Goal: Navigation & Orientation: Find specific page/section

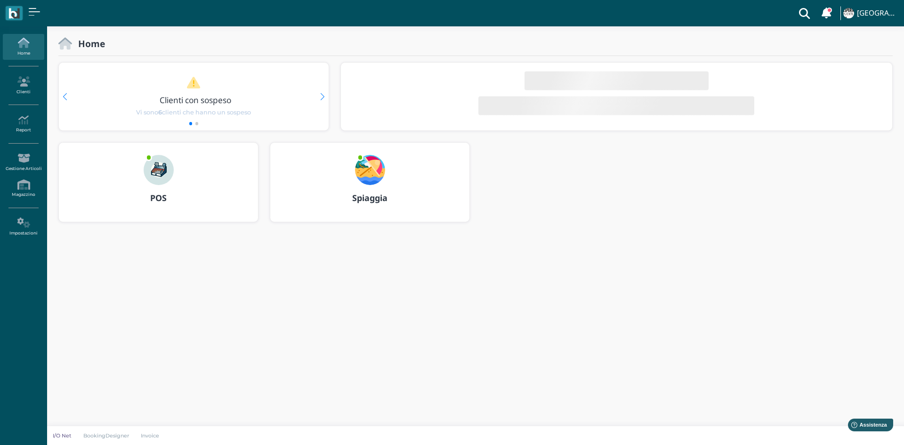
click at [367, 171] on img at bounding box center [370, 170] width 30 height 30
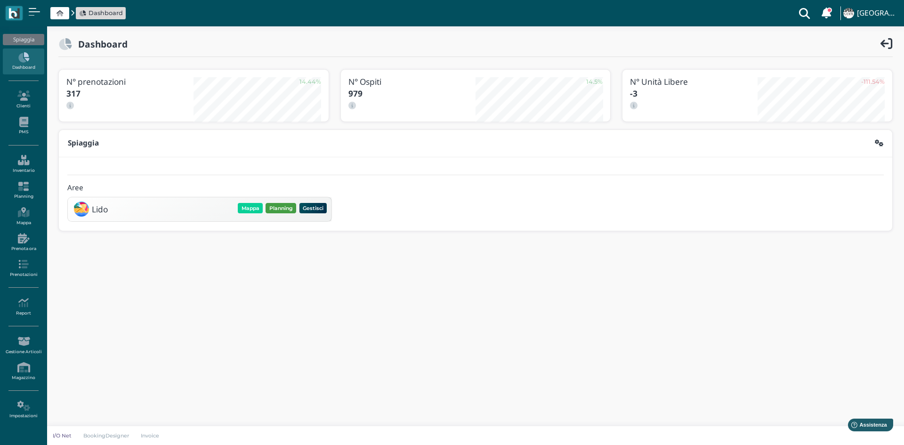
click at [273, 210] on button "Planning" at bounding box center [280, 208] width 31 height 10
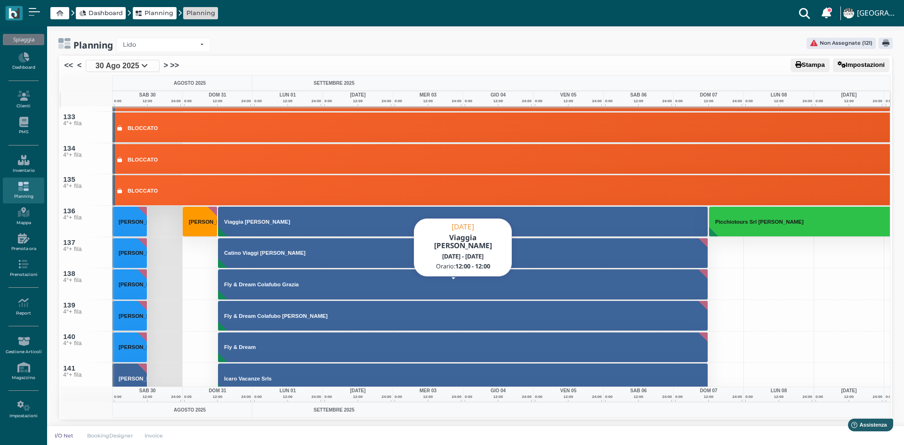
scroll to position [4142, 0]
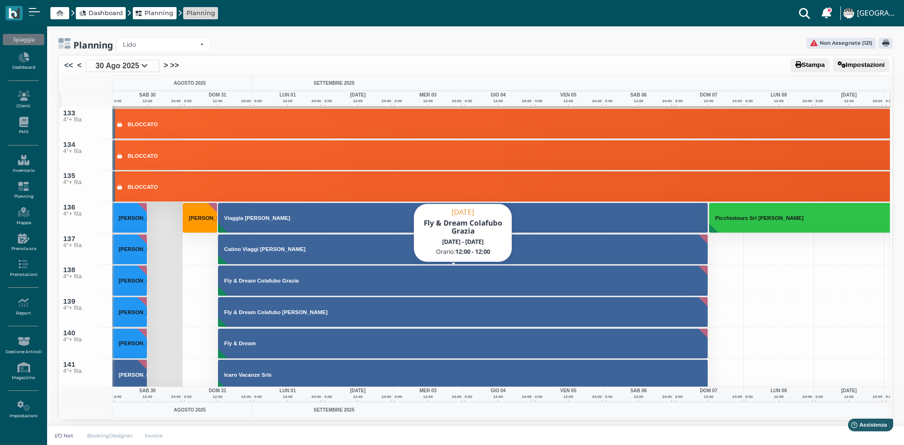
click at [273, 279] on h3 "Fly & Dream Colafubo Grazia" at bounding box center [261, 281] width 82 height 6
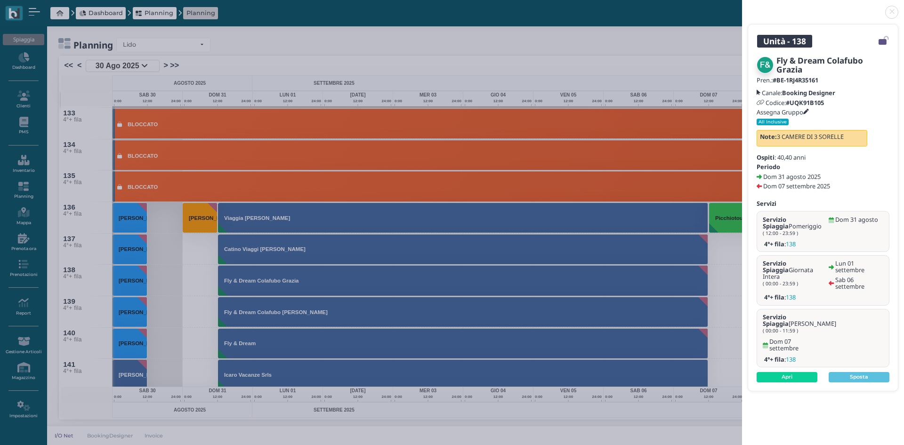
click at [742, 7] on link at bounding box center [742, 7] width 0 height 0
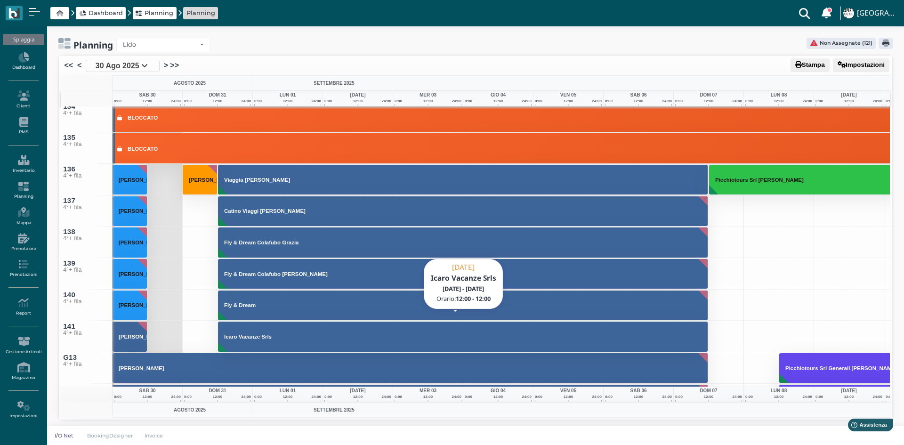
scroll to position [4189, 0]
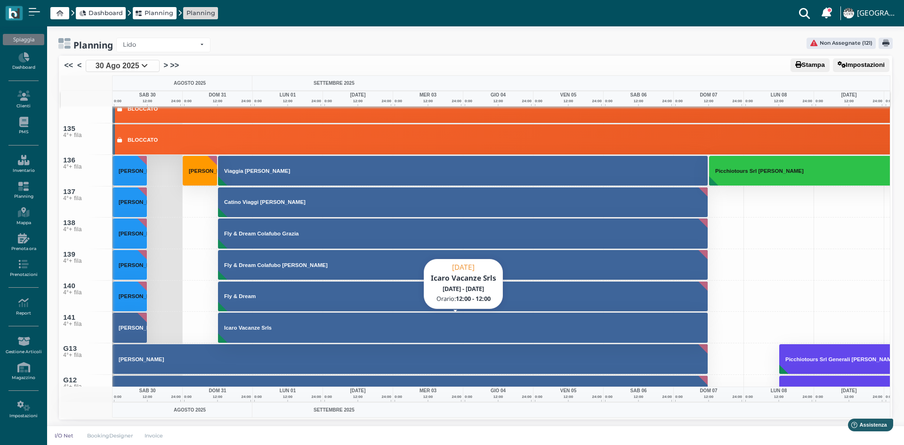
click at [253, 331] on button "Icaro Vacanze Srls" at bounding box center [463, 327] width 490 height 31
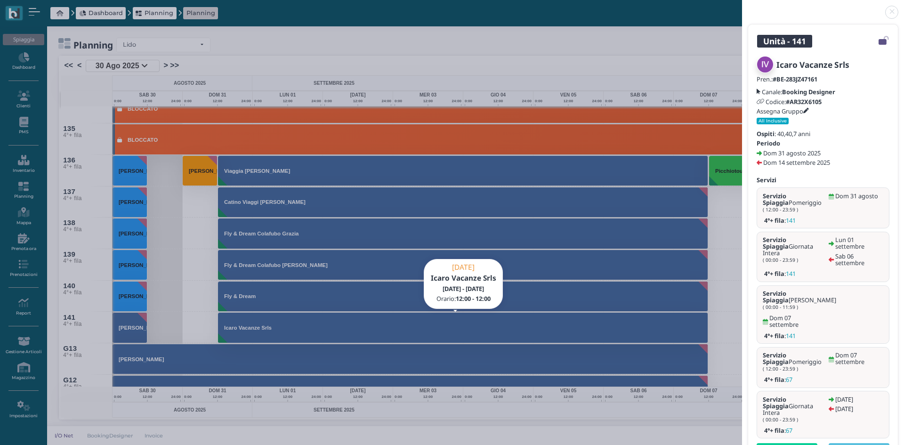
click at [742, 7] on link at bounding box center [742, 7] width 0 height 0
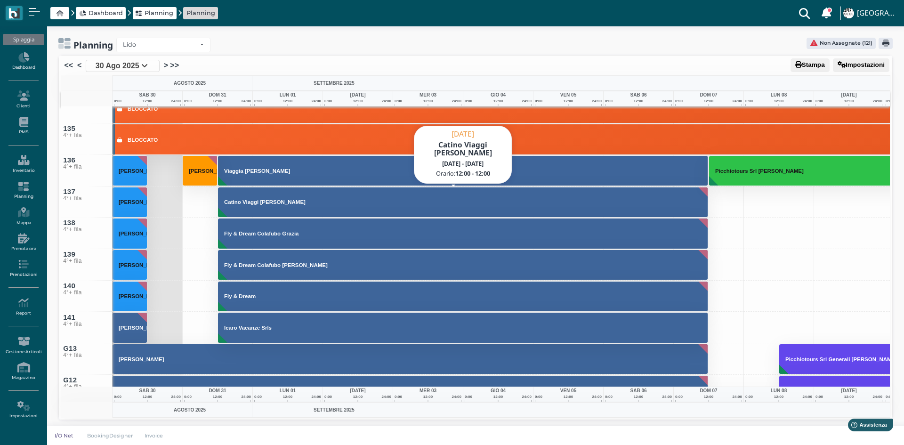
click at [244, 208] on button "Catino Viaggi [PERSON_NAME]" at bounding box center [463, 202] width 490 height 31
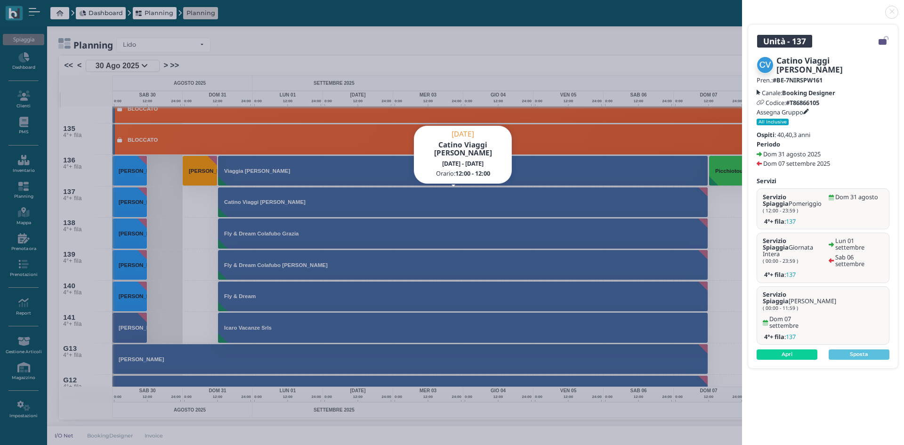
click at [742, 7] on link at bounding box center [742, 7] width 0 height 0
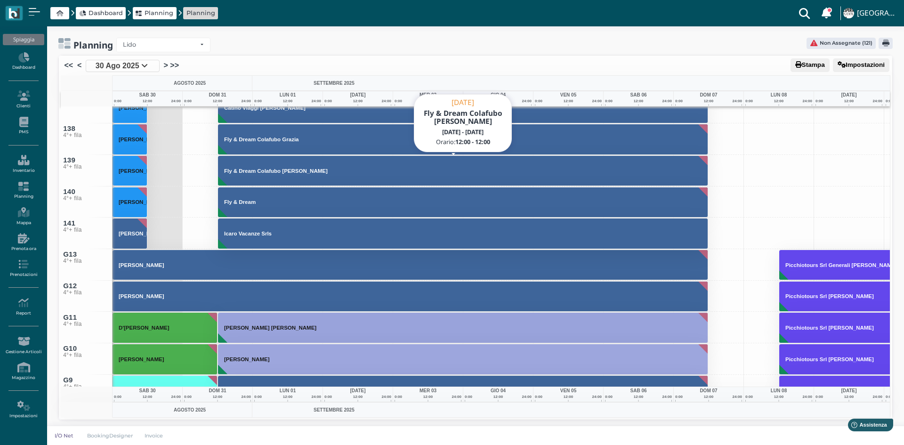
scroll to position [4236, 0]
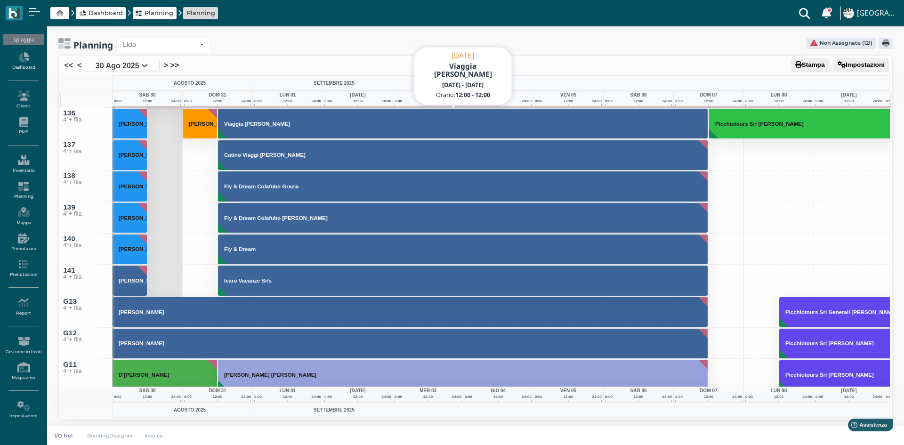
click at [261, 126] on h3 "Viaggia [PERSON_NAME]" at bounding box center [256, 124] width 73 height 6
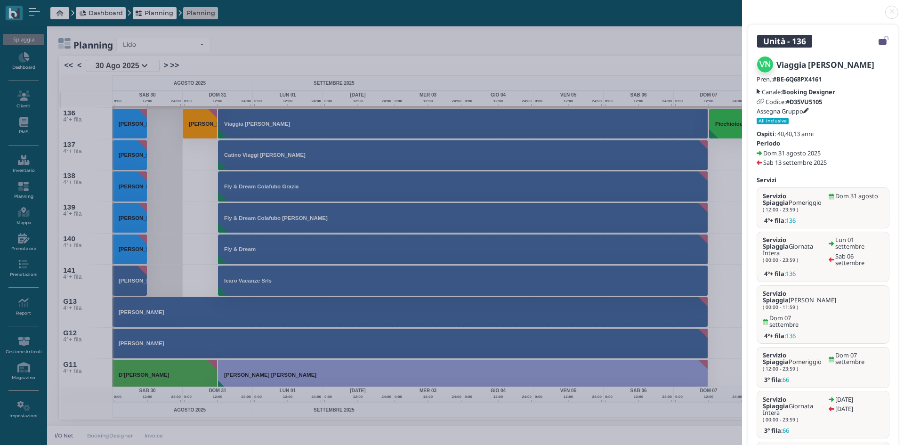
click at [742, 7] on link at bounding box center [742, 7] width 0 height 0
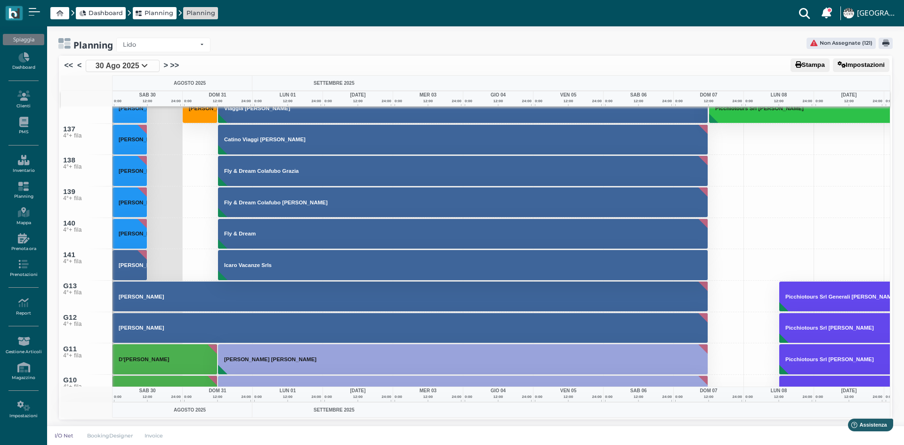
scroll to position [4189, 0]
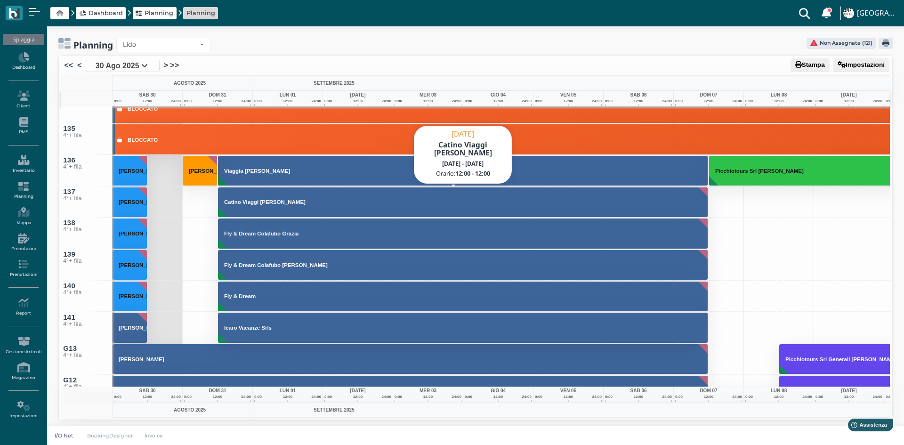
click at [248, 202] on h3 "Catino Viaggi [PERSON_NAME]" at bounding box center [264, 202] width 89 height 6
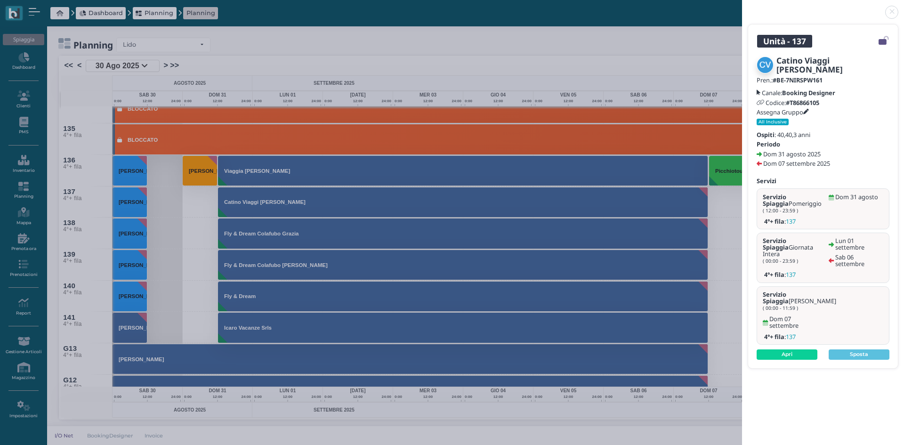
click at [257, 205] on div "Unità - 137 Catino Viaggi [PERSON_NAME] Pren.: #BE-7NIRSPW161 Canale: Booking D…" at bounding box center [452, 222] width 904 height 445
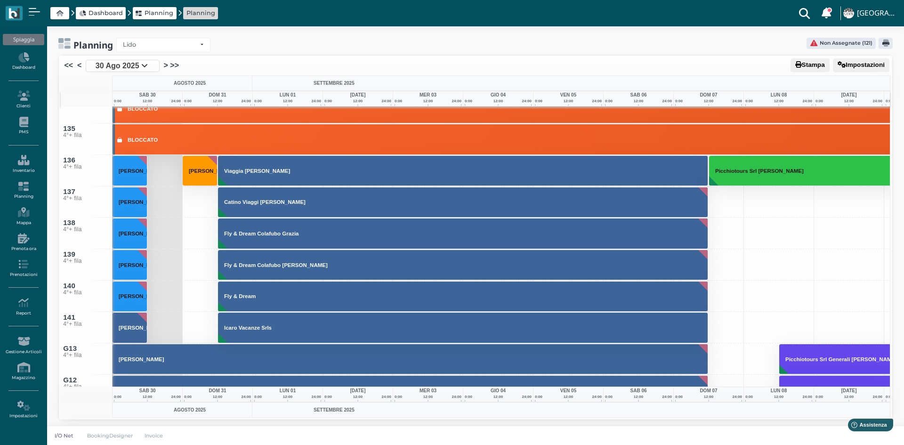
click at [257, 205] on button "Catino Viaggi [PERSON_NAME]" at bounding box center [463, 202] width 490 height 31
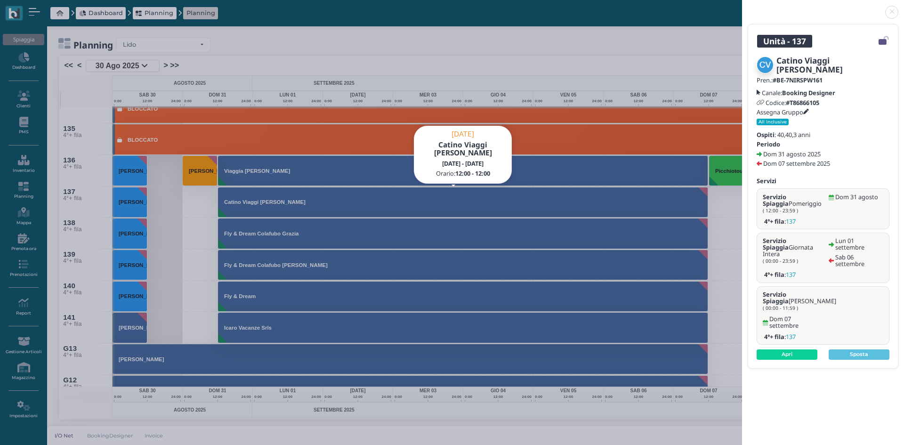
click at [742, 7] on link at bounding box center [742, 7] width 0 height 0
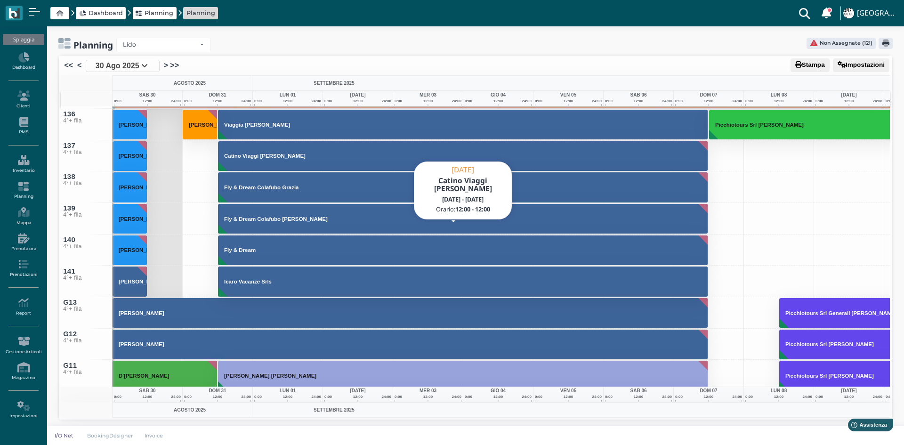
scroll to position [4095, 0]
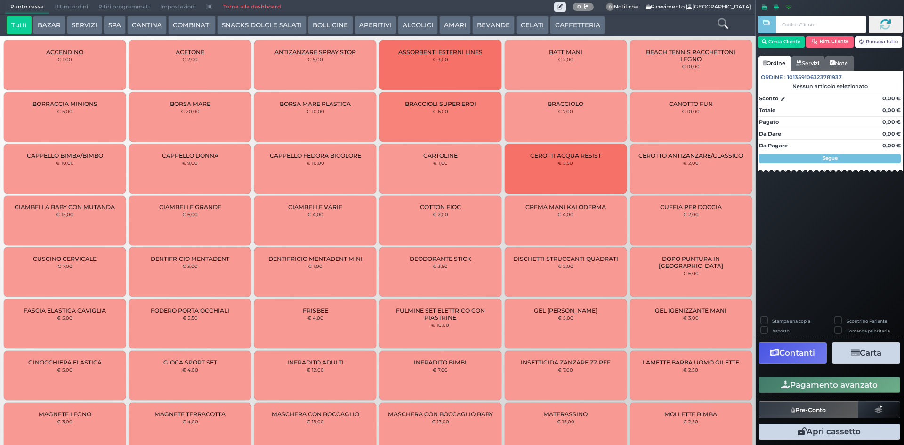
click at [76, 8] on span "Ultimi ordini" at bounding box center [71, 6] width 44 height 13
